Goal: Find contact information: Find contact information

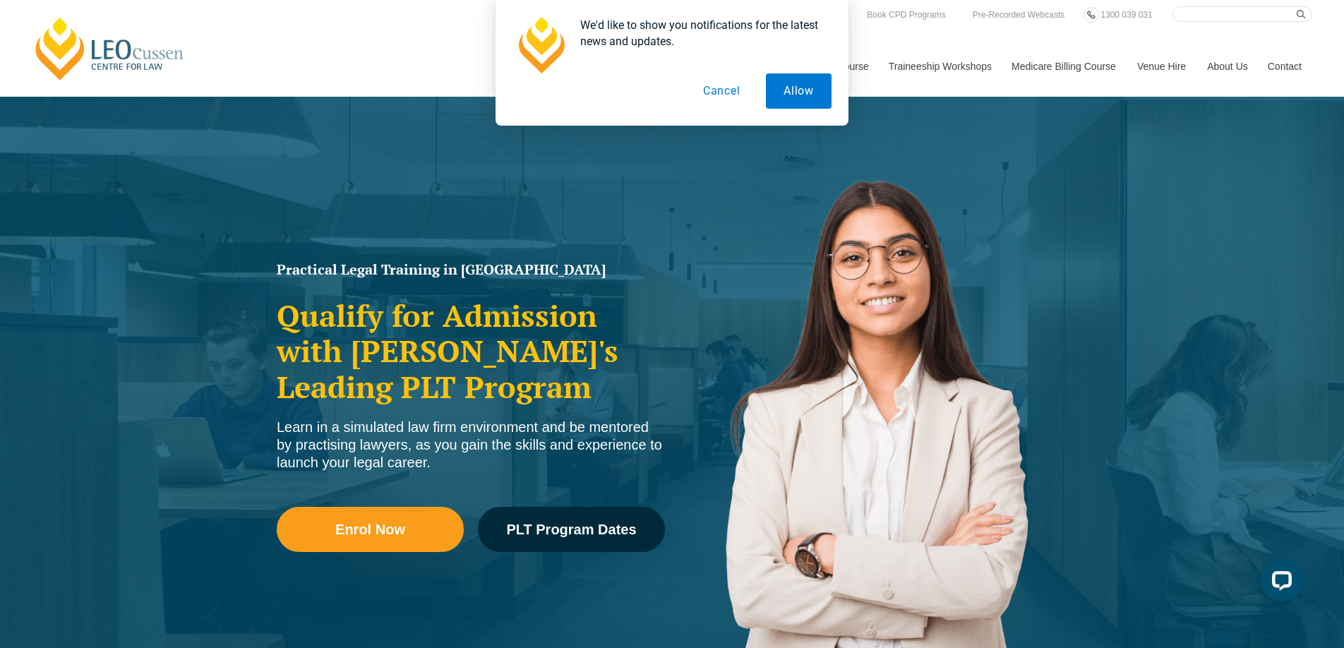
click at [1230, 64] on div "We'd like to show you notifications for the latest news and updates. Allow Canc…" at bounding box center [672, 63] width 1344 height 126
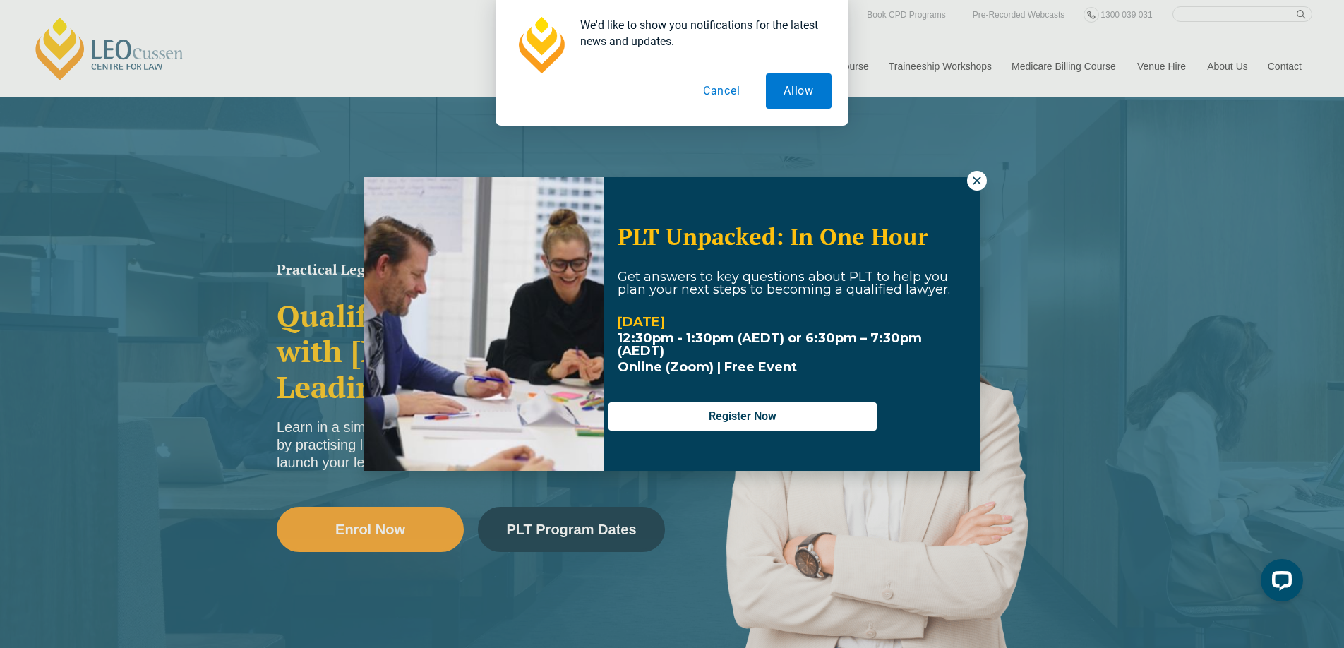
click at [724, 85] on button "Cancel" at bounding box center [721, 90] width 73 height 35
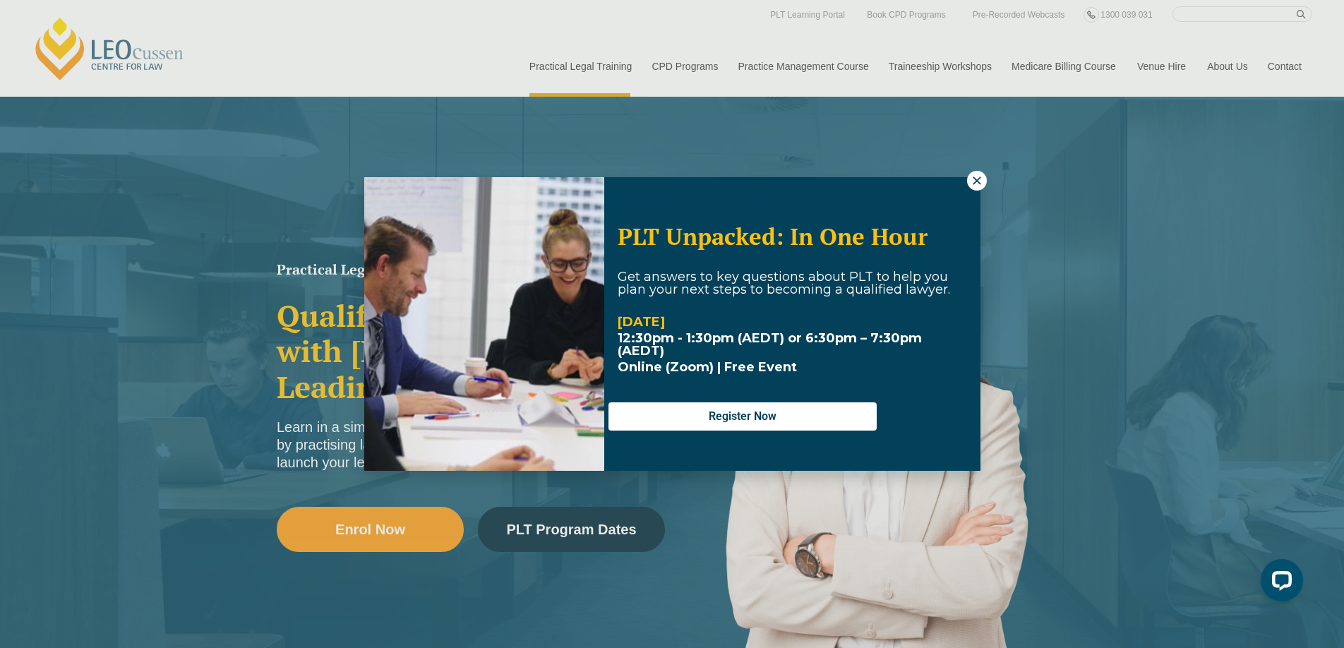
click at [1235, 71] on div "PLT Unpacked: In One Hour Get answers to key questions about PLT to help you pl…" at bounding box center [672, 324] width 1344 height 648
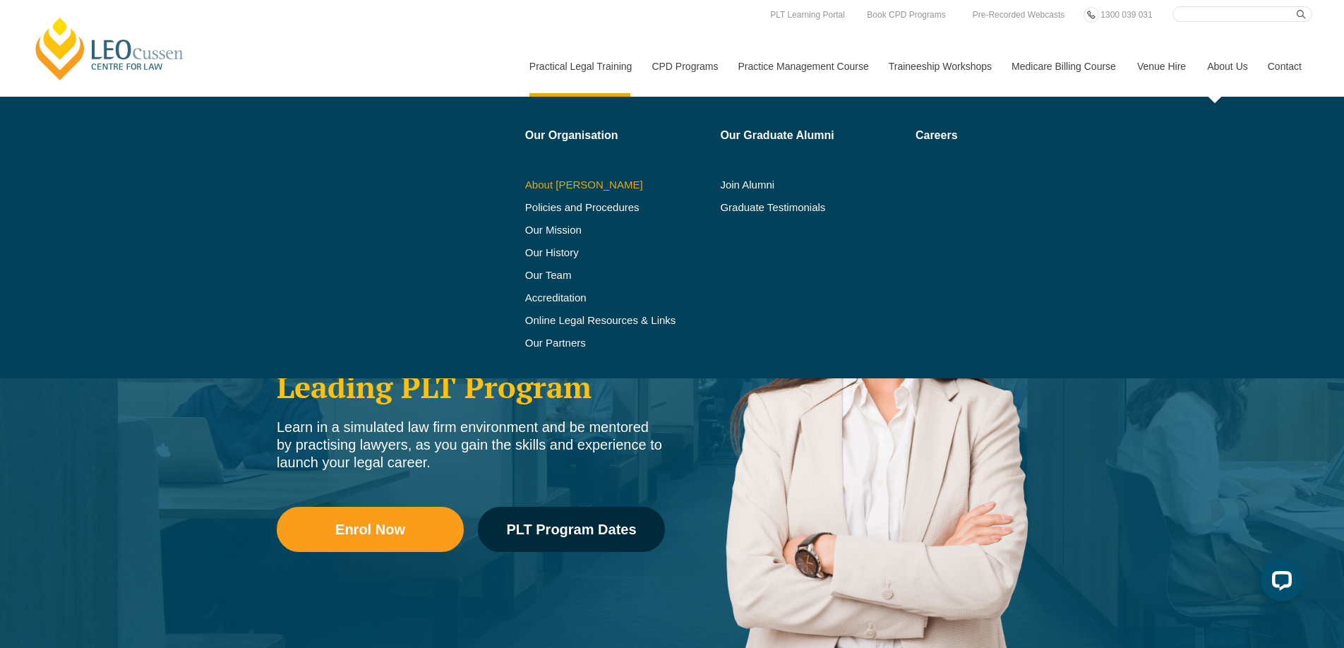
click at [555, 186] on link "About [PERSON_NAME]" at bounding box center [618, 184] width 186 height 11
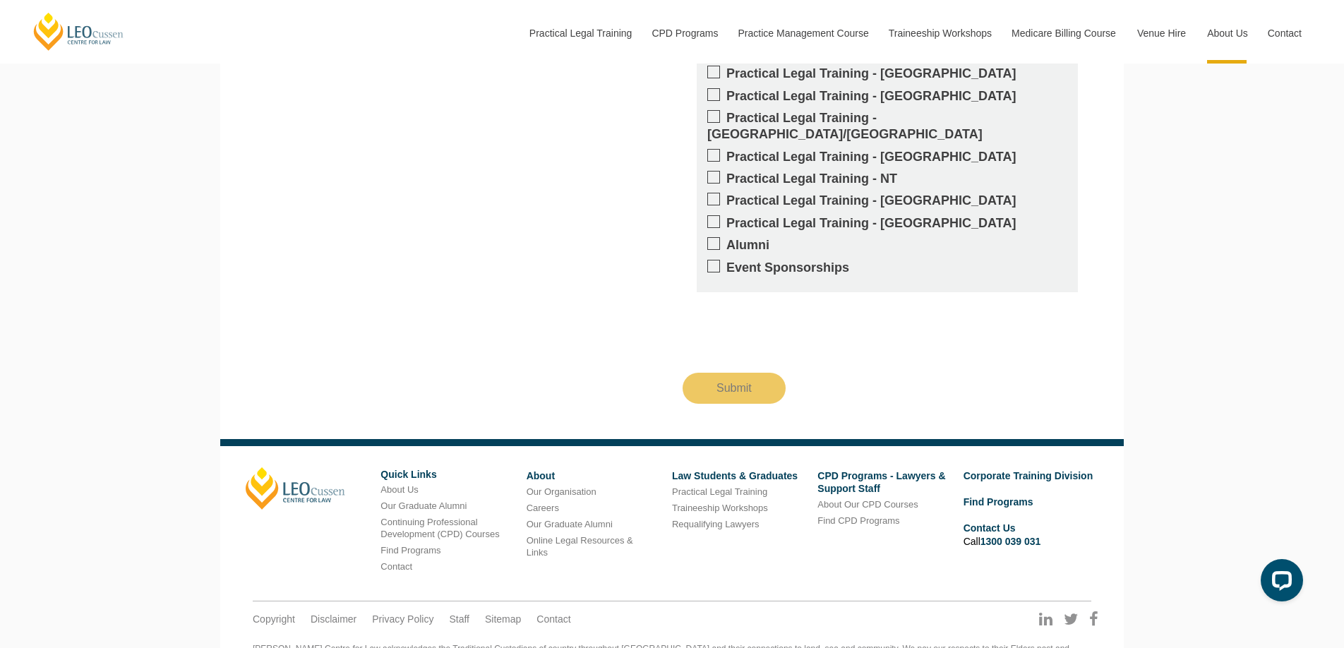
scroll to position [1743, 0]
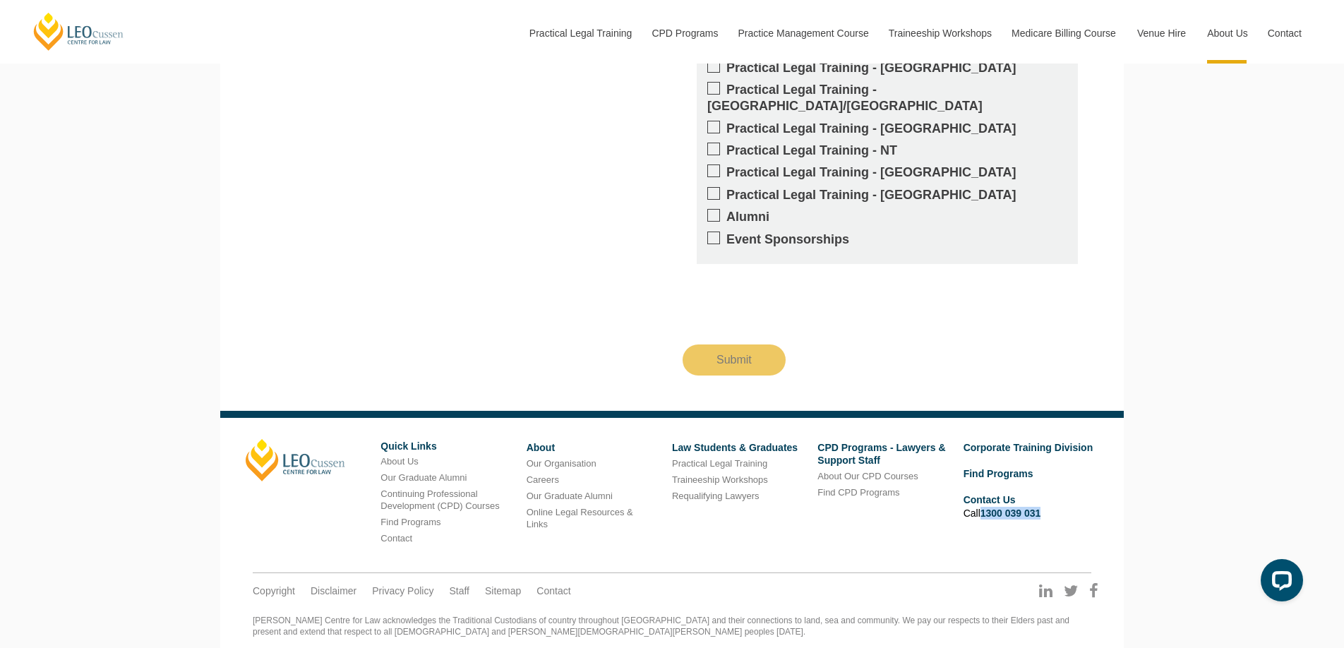
drag, startPoint x: 1065, startPoint y: 480, endPoint x: 1065, endPoint y: 493, distance: 12.7
click at [985, 491] on li "Contact Us Call [PHONE_NUMBER]" at bounding box center [1031, 506] width 135 height 30
click at [1086, 488] on ul "Corporate Training Division Find Programs Contact Us Call [PHONE_NUMBER]" at bounding box center [1036, 485] width 145 height 92
drag, startPoint x: 1061, startPoint y: 481, endPoint x: 1069, endPoint y: 510, distance: 30.0
click at [981, 491] on li "Contact Us Call [PHONE_NUMBER]" at bounding box center [1031, 506] width 135 height 30
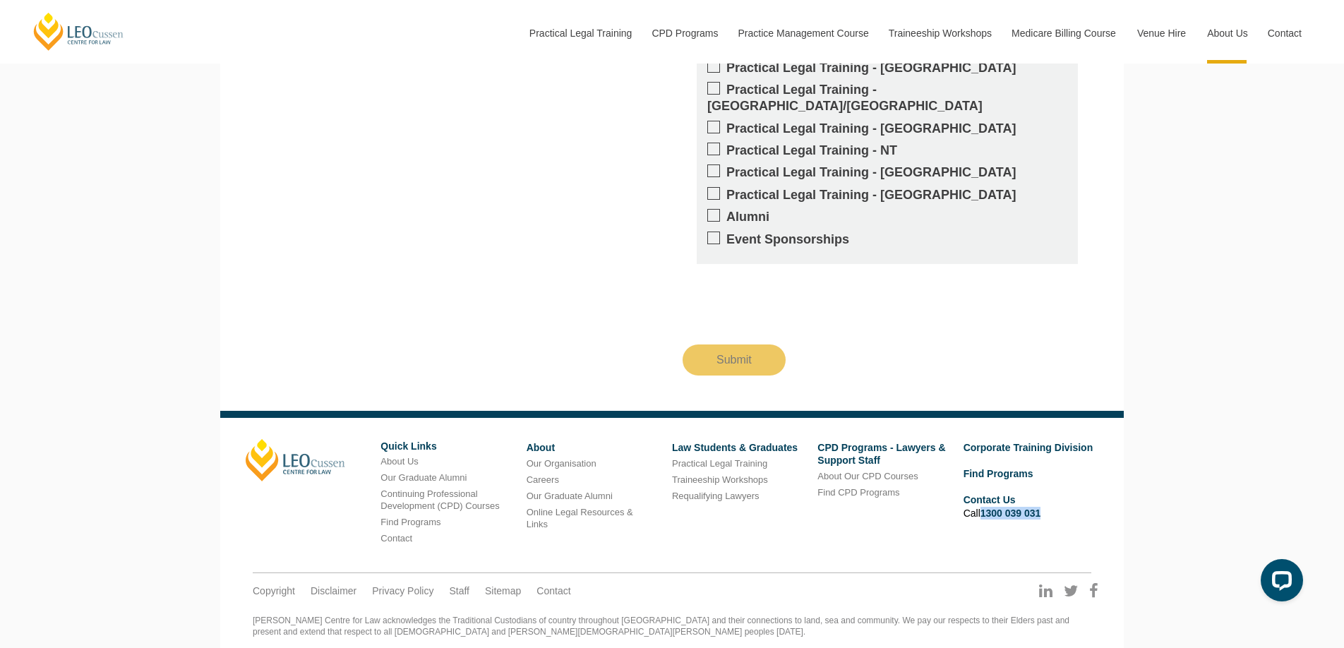
copy link "1300 039 031"
